Goal: Transaction & Acquisition: Purchase product/service

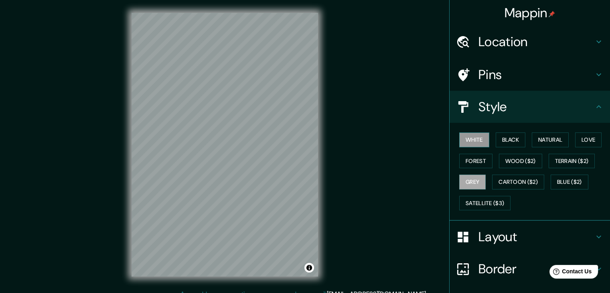
click at [465, 141] on button "White" at bounding box center [474, 139] width 30 height 15
click at [503, 137] on button "Black" at bounding box center [511, 139] width 30 height 15
click at [475, 139] on button "White" at bounding box center [474, 139] width 30 height 15
click at [516, 141] on button "Black" at bounding box center [511, 139] width 30 height 15
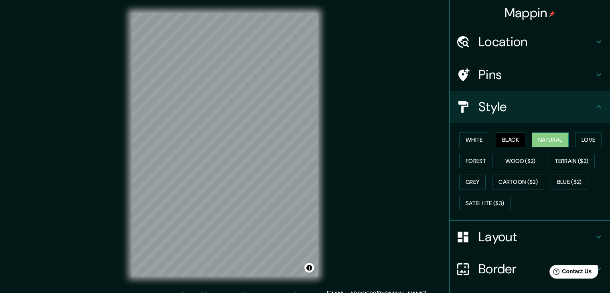
click at [547, 140] on button "Natural" at bounding box center [550, 139] width 37 height 15
click at [580, 138] on button "Love" at bounding box center [588, 139] width 26 height 15
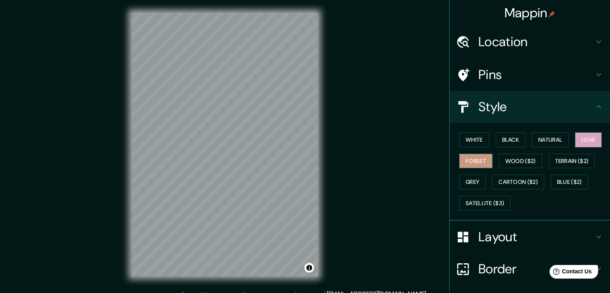
click at [466, 158] on button "Forest" at bounding box center [475, 161] width 33 height 15
click at [577, 137] on button "Love" at bounding box center [588, 139] width 26 height 15
click at [519, 160] on button "Wood ($2)" at bounding box center [520, 161] width 43 height 15
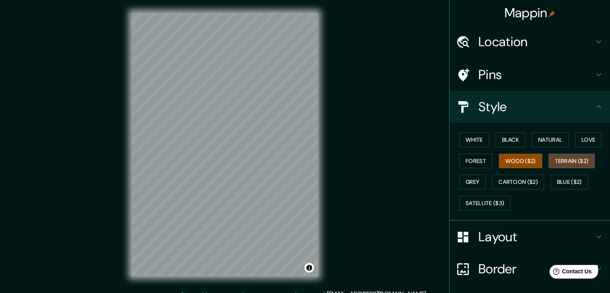
click at [557, 159] on button "Terrain ($2)" at bounding box center [572, 161] width 47 height 15
click at [576, 176] on button "Blue ($2)" at bounding box center [570, 182] width 38 height 15
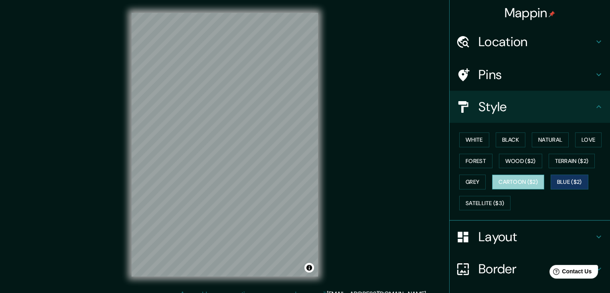
click at [515, 176] on button "Cartoon ($2)" at bounding box center [518, 182] width 52 height 15
click at [476, 179] on button "Grey" at bounding box center [472, 182] width 26 height 15
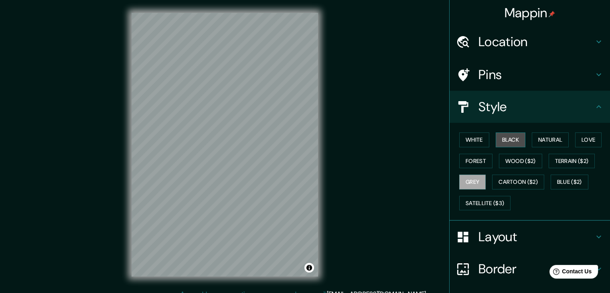
click at [504, 139] on button "Black" at bounding box center [511, 139] width 30 height 15
click at [477, 137] on button "White" at bounding box center [474, 139] width 30 height 15
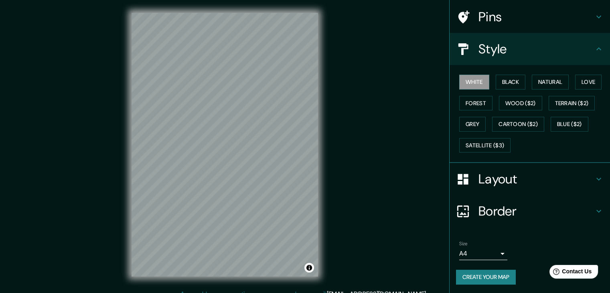
click at [497, 257] on body "Mappin Location Bogotá, Colombia Pins Style White Black Natural Love Forest Woo…" at bounding box center [305, 146] width 610 height 293
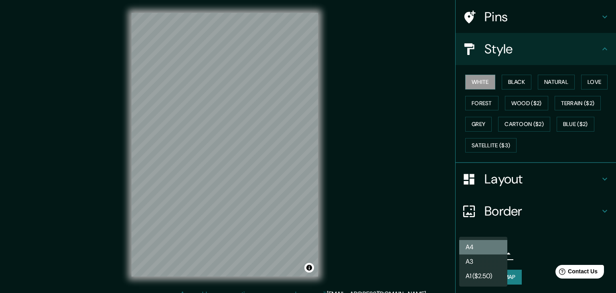
click at [484, 244] on li "A4" at bounding box center [483, 247] width 48 height 14
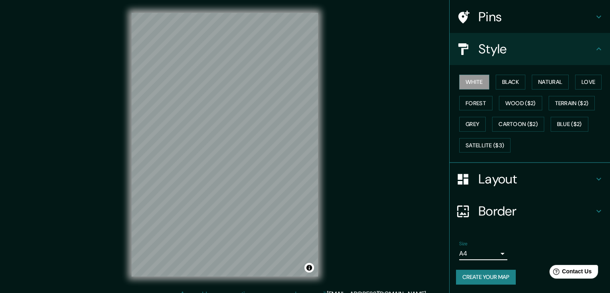
click at [494, 274] on button "Create your map" at bounding box center [486, 277] width 60 height 15
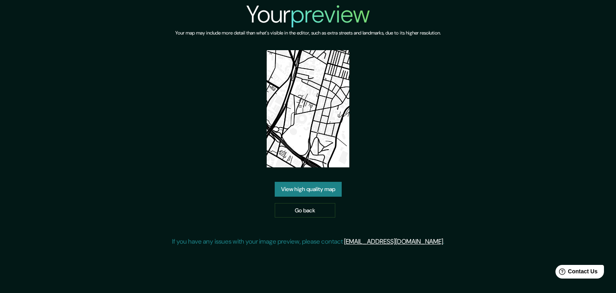
click at [339, 191] on link "View high quality map" at bounding box center [308, 189] width 67 height 15
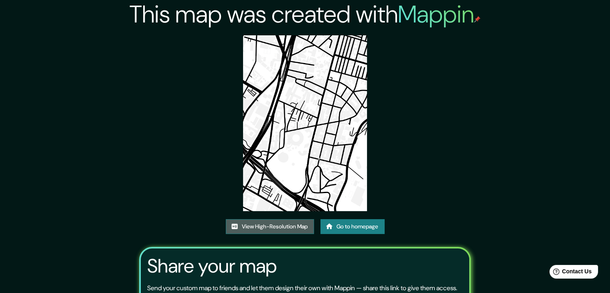
click at [270, 225] on link "View High-Resolution Map" at bounding box center [270, 226] width 88 height 15
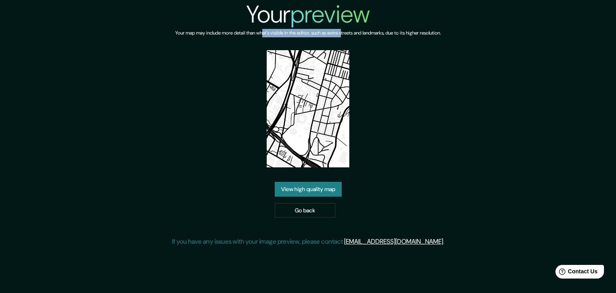
drag, startPoint x: 261, startPoint y: 32, endPoint x: 347, endPoint y: 30, distance: 85.9
click at [346, 30] on h6 "Your map may include more detail than what's visible in the editor, such as ext…" at bounding box center [308, 33] width 266 height 8
click at [363, 34] on h6 "Your map may include more detail than what's visible in the editor, such as ext…" at bounding box center [308, 33] width 266 height 8
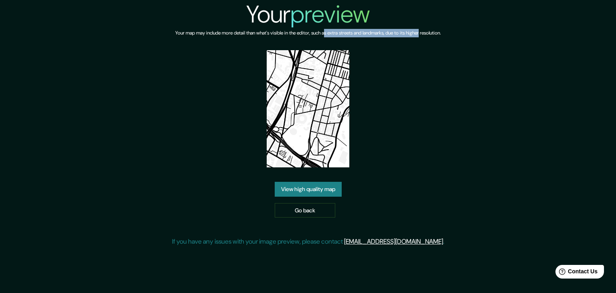
drag, startPoint x: 326, startPoint y: 35, endPoint x: 447, endPoint y: 30, distance: 120.9
click at [441, 30] on h6 "Your map may include more detail than what's visible in the editor, such as ext…" at bounding box center [308, 33] width 266 height 8
click at [485, 30] on div "Your preview Your map may include more detail than what's visible in the editor…" at bounding box center [308, 126] width 616 height 253
click at [327, 205] on link "Go back" at bounding box center [305, 210] width 61 height 15
click at [431, 201] on div "Your preview Your map may include more detail than what's visible in the editor…" at bounding box center [308, 126] width 272 height 253
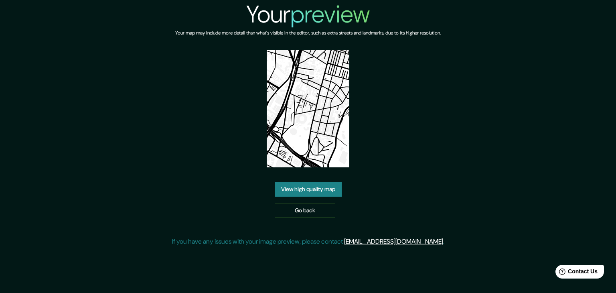
click at [431, 156] on div "Your preview Your map may include more detail than what's visible in the editor…" at bounding box center [308, 126] width 272 height 253
click at [317, 193] on link "View high quality map" at bounding box center [308, 189] width 67 height 15
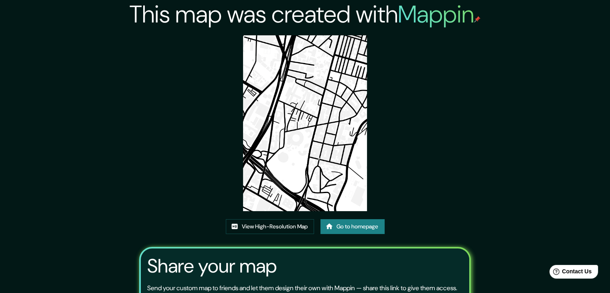
scroll to position [83, 0]
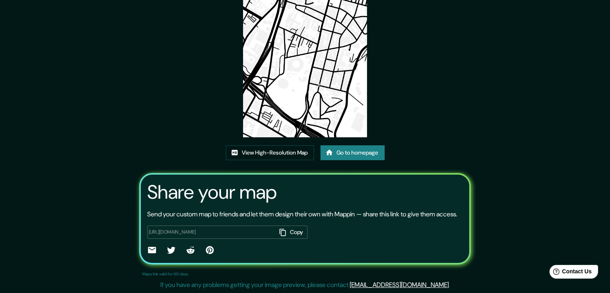
click at [196, 191] on h3 "Share your map" at bounding box center [212, 192] width 130 height 22
click at [395, 220] on div "https://app.mappin.pro/map/60144bf116e6d389e74eeb2af31a840d7d345ea7?utm_source=…" at bounding box center [305, 237] width 316 height 37
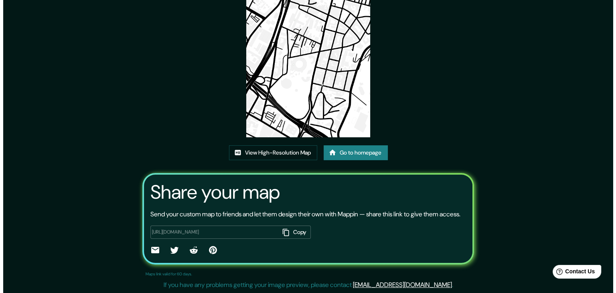
scroll to position [0, 0]
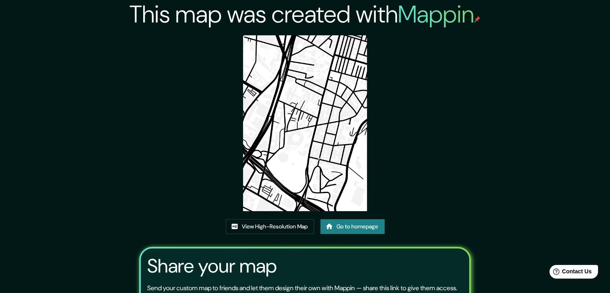
click at [282, 132] on img at bounding box center [305, 123] width 124 height 176
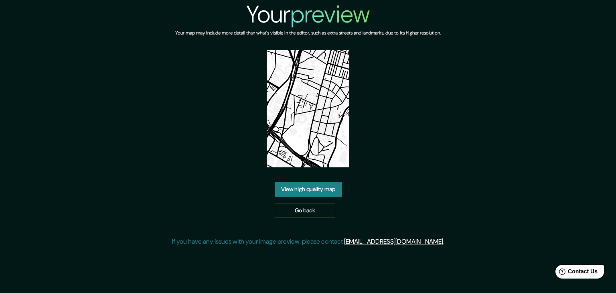
click at [324, 192] on link "View high quality map" at bounding box center [308, 189] width 67 height 15
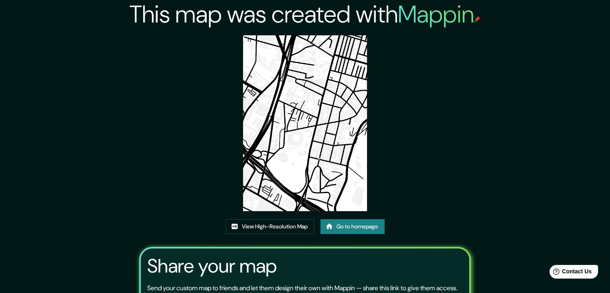
click at [414, 66] on div "This map was created with Mappin View High-Resolution Map Go to homepage Share …" at bounding box center [305, 183] width 351 height 367
drag, startPoint x: 450, startPoint y: 49, endPoint x: 427, endPoint y: 46, distance: 23.0
click at [446, 48] on div "This map was created with Mappin View High-Resolution Map Go to homepage Share …" at bounding box center [305, 183] width 351 height 367
drag, startPoint x: 165, startPoint y: 44, endPoint x: 115, endPoint y: 59, distance: 52.8
click at [165, 44] on div "This map was created with Mappin View High-Resolution Map Go to homepage Share …" at bounding box center [305, 183] width 351 height 367
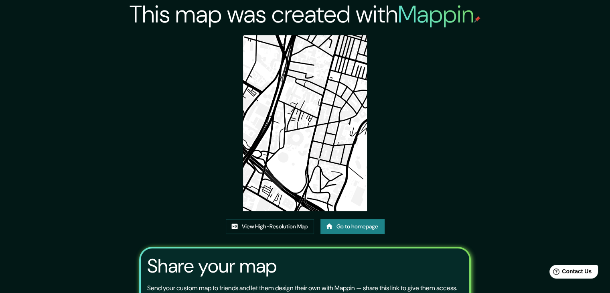
click at [115, 59] on div "This map was created with Mappin View High-Resolution Map Go to homepage Share …" at bounding box center [305, 183] width 610 height 367
drag, startPoint x: 106, startPoint y: 125, endPoint x: 102, endPoint y: 142, distance: 17.2
click at [104, 134] on div "This map was created with Mappin View High-Resolution Map Go to homepage Share …" at bounding box center [305, 183] width 610 height 367
click at [102, 156] on div "This map was created with Mappin View High-Resolution Map Go to homepage Share …" at bounding box center [305, 183] width 610 height 367
drag, startPoint x: 117, startPoint y: 177, endPoint x: 122, endPoint y: 193, distance: 16.4
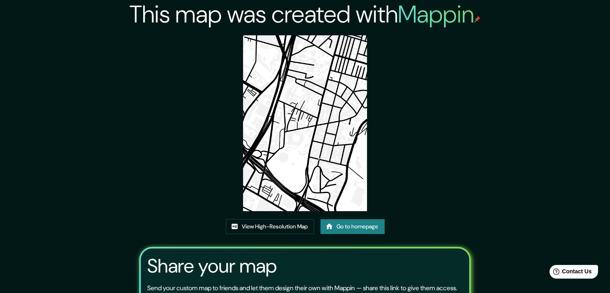
click at [119, 182] on div "This map was created with Mappin View High-Resolution Map Go to homepage Share …" at bounding box center [305, 183] width 610 height 367
drag, startPoint x: 134, startPoint y: 211, endPoint x: 139, endPoint y: 218, distance: 8.9
click at [135, 213] on div "This map was created with Mappin View High-Resolution Map Go to homepage Share …" at bounding box center [305, 183] width 351 height 367
click at [147, 221] on div "This map was created with Mappin View High-Resolution Map Go to homepage Share …" at bounding box center [305, 183] width 351 height 367
click at [193, 231] on div "This map was created with Mappin View High-Resolution Map Go to homepage Share …" at bounding box center [305, 183] width 351 height 367
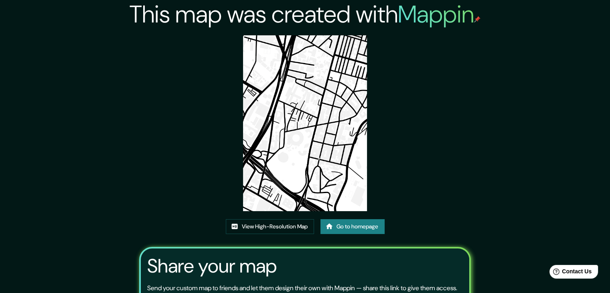
click at [237, 240] on div "This map was created with Mappin View High-Resolution Map Go to homepage Share …" at bounding box center [305, 183] width 351 height 367
drag, startPoint x: 262, startPoint y: 240, endPoint x: 362, endPoint y: 242, distance: 100.3
click at [264, 241] on div "This map was created with Mappin View High-Resolution Map Go to homepage Share …" at bounding box center [305, 183] width 351 height 367
drag, startPoint x: 362, startPoint y: 242, endPoint x: 400, endPoint y: 243, distance: 37.3
click at [365, 242] on div "This map was created with Mappin View High-Resolution Map Go to homepage Share …" at bounding box center [305, 183] width 351 height 367
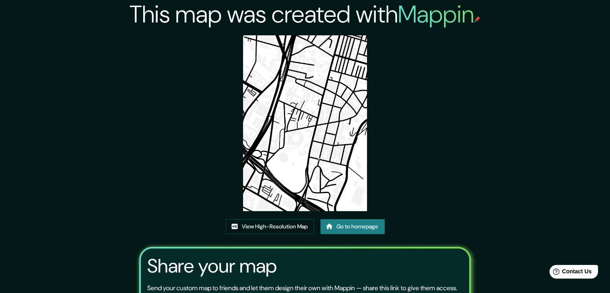
click at [434, 244] on div "This map was created with Mappin View High-Resolution Map Go to homepage Share …" at bounding box center [305, 183] width 351 height 367
click at [469, 235] on div "This map was created with Mappin View High-Resolution Map Go to homepage Share …" at bounding box center [305, 183] width 351 height 367
click at [467, 199] on div "This map was created with Mappin View High-Resolution Map Go to homepage Share …" at bounding box center [305, 183] width 351 height 367
click at [451, 131] on div "This map was created with Mappin View High-Resolution Map Go to homepage Share …" at bounding box center [305, 183] width 351 height 367
click at [334, 132] on img at bounding box center [305, 123] width 124 height 176
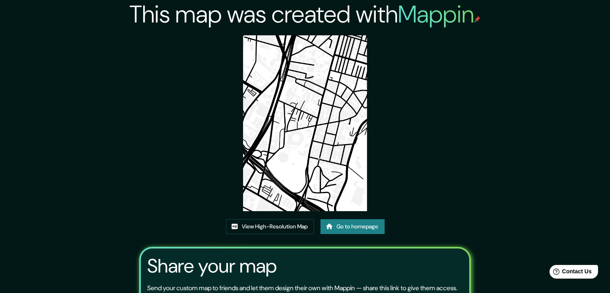
click at [334, 132] on img at bounding box center [305, 123] width 124 height 176
drag, startPoint x: 334, startPoint y: 132, endPoint x: 164, endPoint y: 139, distance: 169.9
click at [164, 139] on div "This map was created with Mappin View High-Resolution Map Go to homepage Share …" at bounding box center [305, 183] width 351 height 367
